Goal: Information Seeking & Learning: Check status

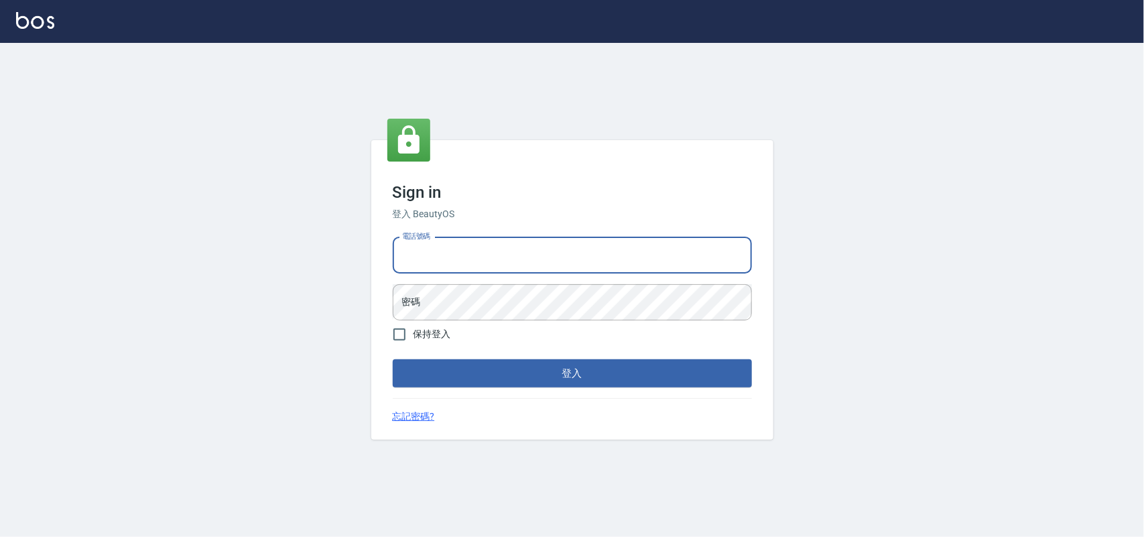
type input "0985335300"
click at [393, 359] on button "登入" at bounding box center [572, 373] width 359 height 28
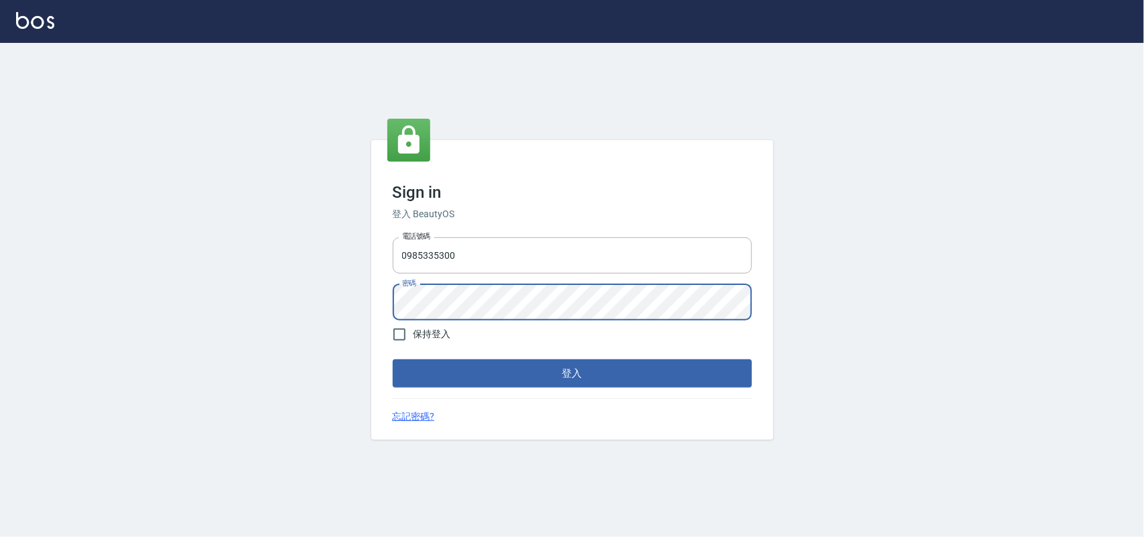
click at [393, 359] on button "登入" at bounding box center [572, 373] width 359 height 28
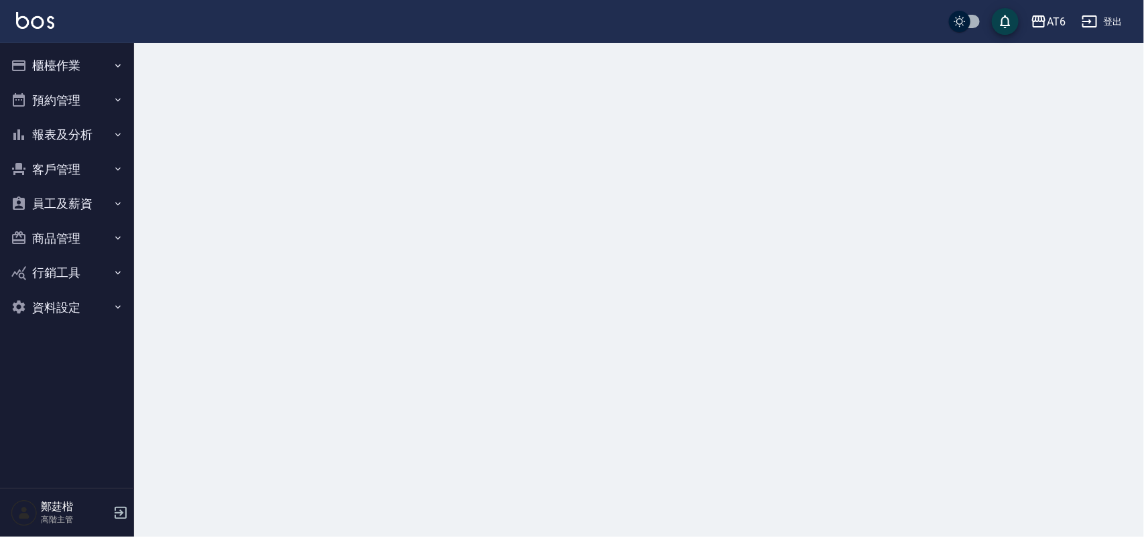
click at [105, 143] on button "報表及分析" at bounding box center [66, 134] width 123 height 35
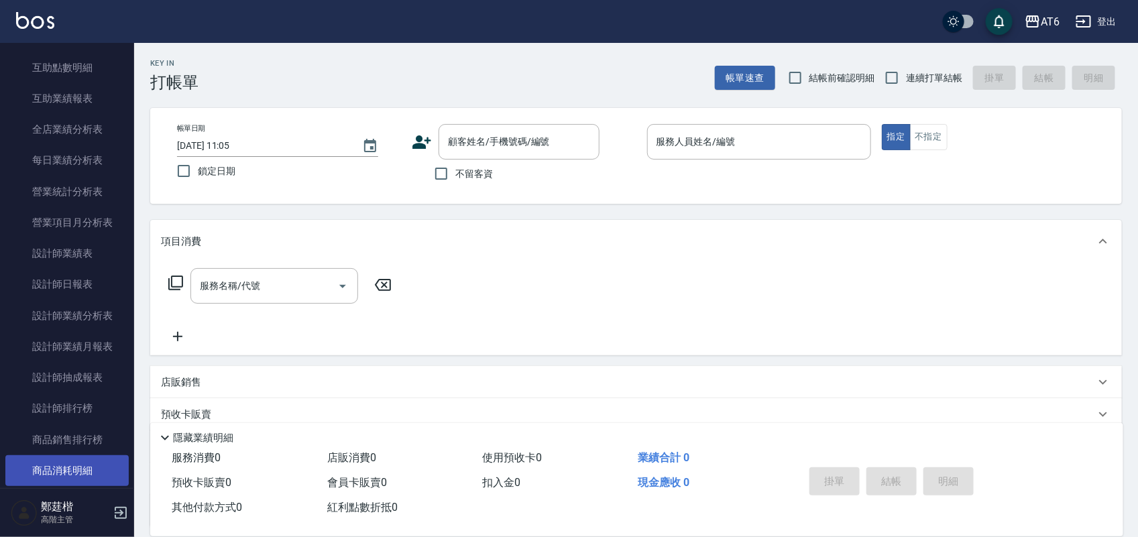
scroll to position [419, 0]
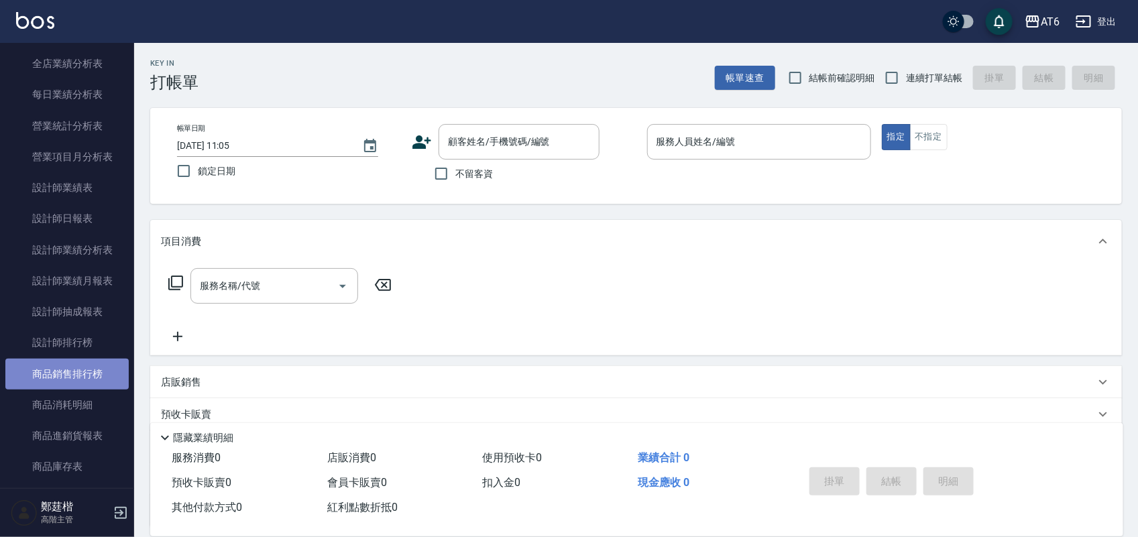
click at [87, 371] on link "商品銷售排行榜" at bounding box center [66, 374] width 123 height 31
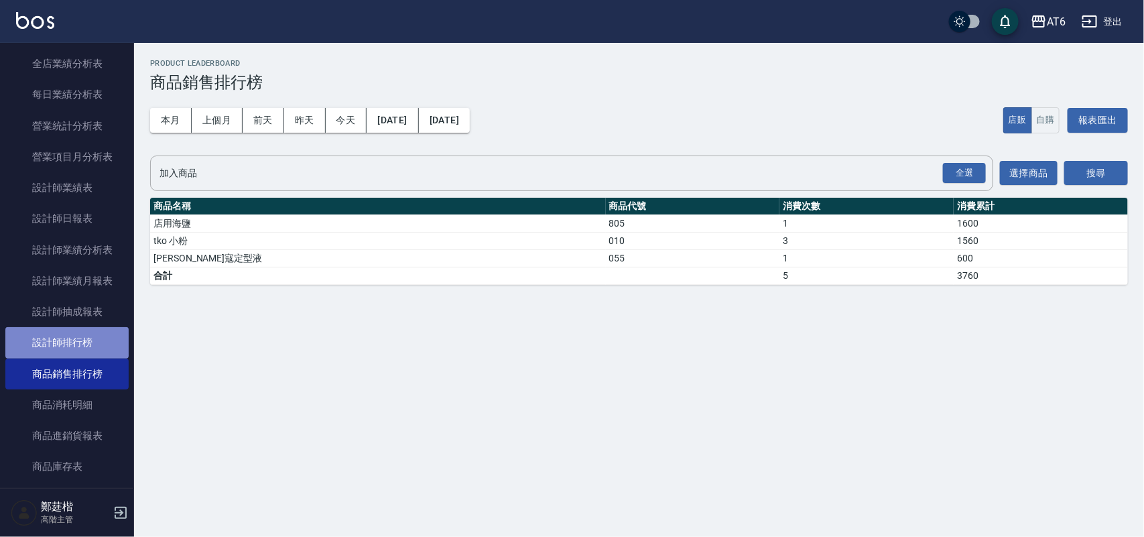
click at [76, 352] on link "設計師排行榜" at bounding box center [66, 342] width 123 height 31
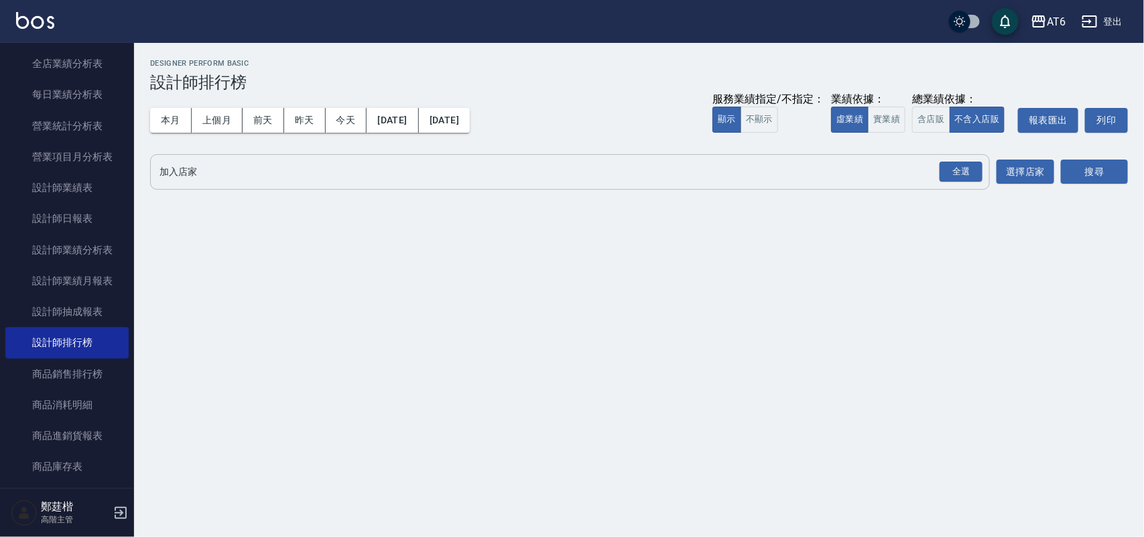
click at [984, 173] on button "全選" at bounding box center [961, 172] width 48 height 26
drag, startPoint x: 1085, startPoint y: 170, endPoint x: 954, endPoint y: 181, distance: 131.2
click at [1091, 170] on button "搜尋" at bounding box center [1094, 172] width 67 height 25
click at [888, 111] on button "實業績" at bounding box center [887, 120] width 38 height 26
click at [970, 168] on div "全選" at bounding box center [961, 172] width 43 height 21
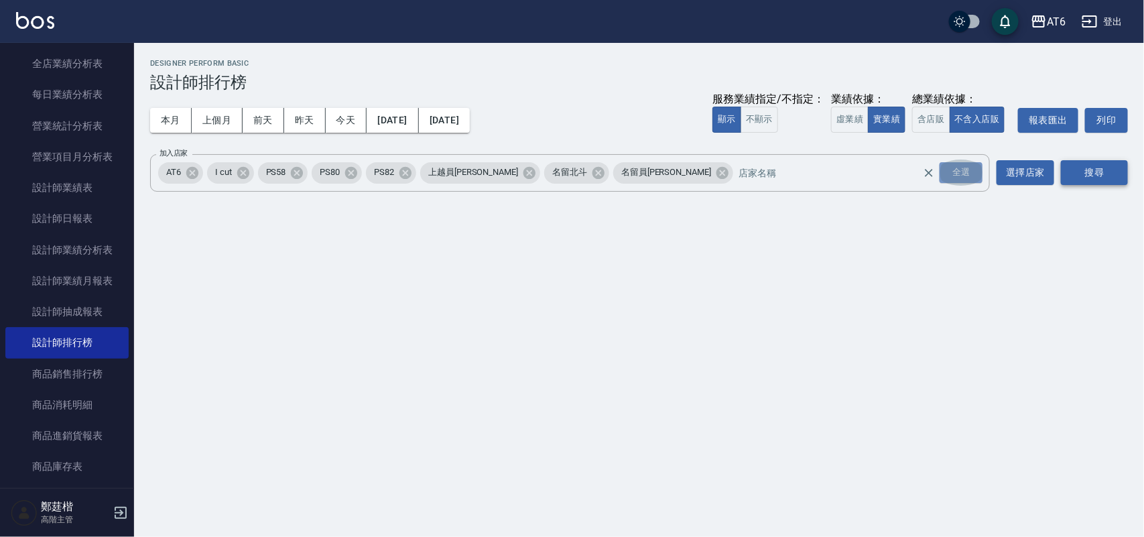
drag, startPoint x: 970, startPoint y: 168, endPoint x: 1101, endPoint y: 168, distance: 130.7
click at [967, 168] on div "全選" at bounding box center [961, 172] width 43 height 21
click at [1101, 168] on button "搜尋" at bounding box center [1094, 172] width 67 height 25
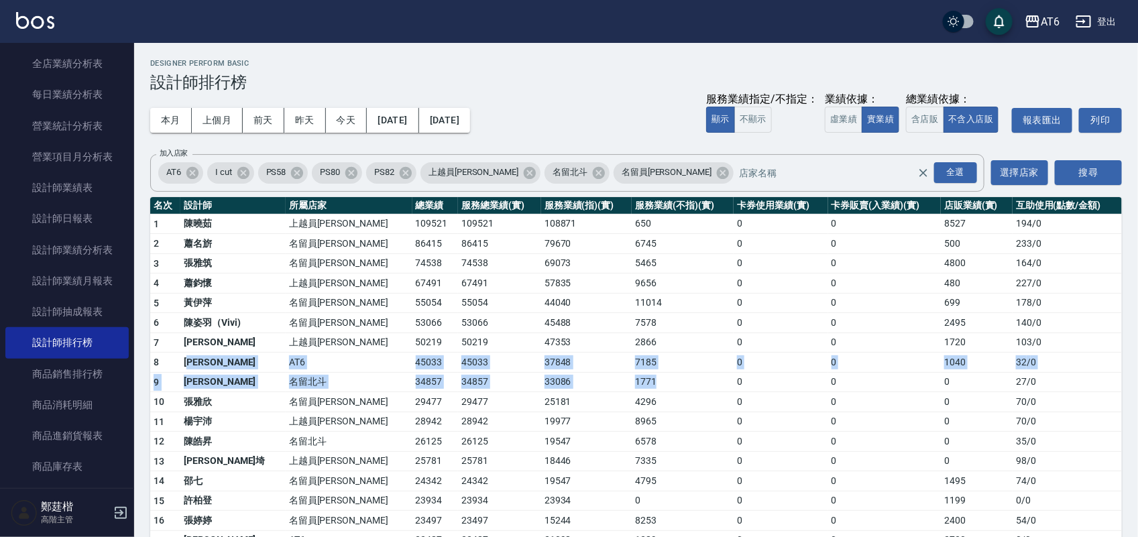
drag, startPoint x: 192, startPoint y: 370, endPoint x: 644, endPoint y: 382, distance: 452.6
click at [644, 382] on tbody "1 [PERSON_NAME]員林 109521 109521 108871 650 0 0 8527 194 / 0 2 [PERSON_NAME] 名留員…" at bounding box center [635, 529] width 971 height 631
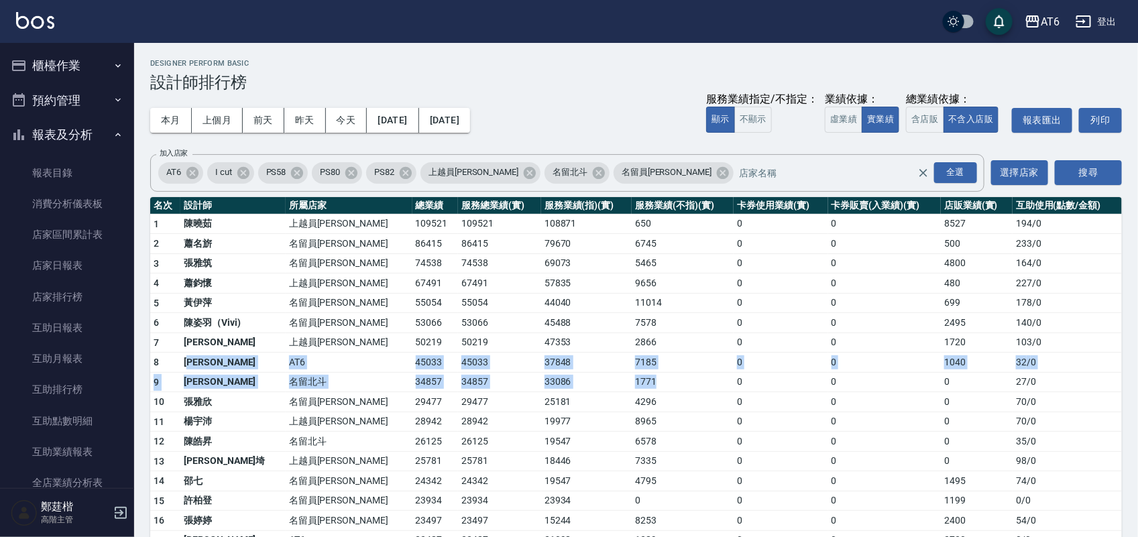
click at [56, 127] on button "報表及分析" at bounding box center [66, 134] width 123 height 35
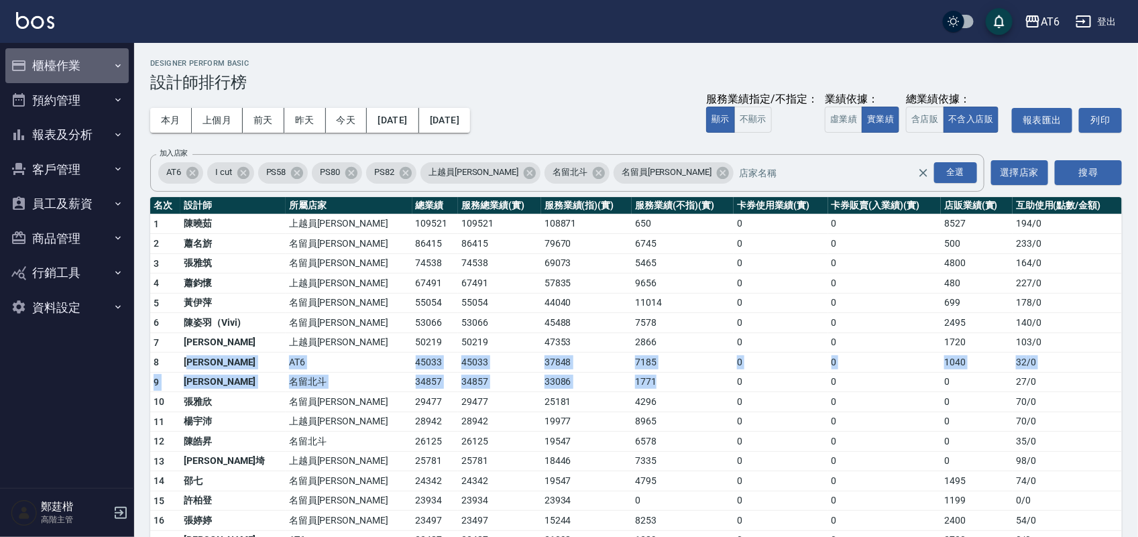
click at [50, 72] on button "櫃檯作業" at bounding box center [66, 65] width 123 height 35
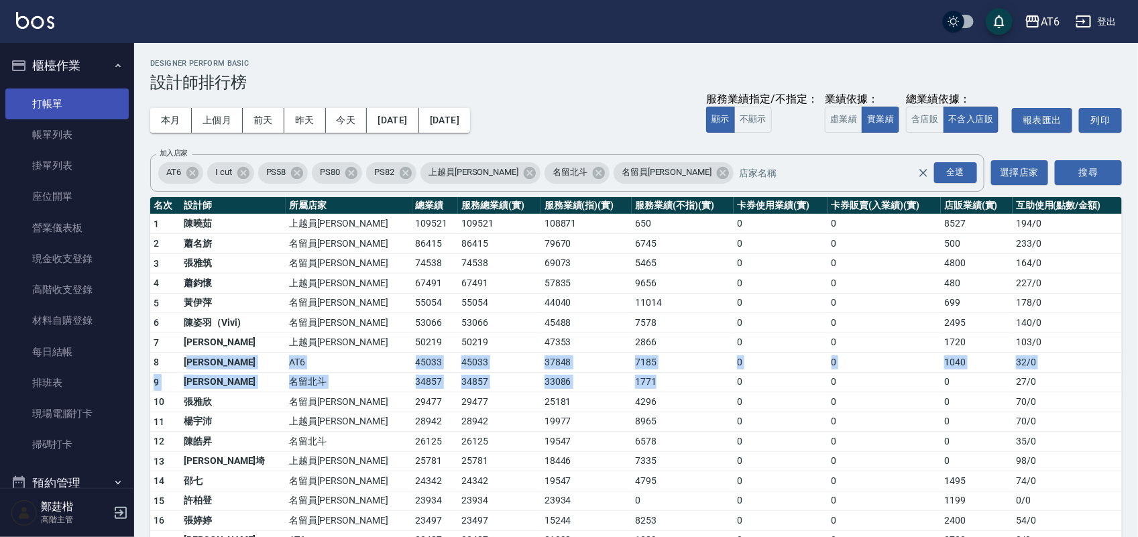
click at [50, 94] on link "打帳單" at bounding box center [66, 103] width 123 height 31
click at [58, 72] on button "櫃檯作業" at bounding box center [66, 65] width 123 height 35
